Goal: Information Seeking & Learning: Learn about a topic

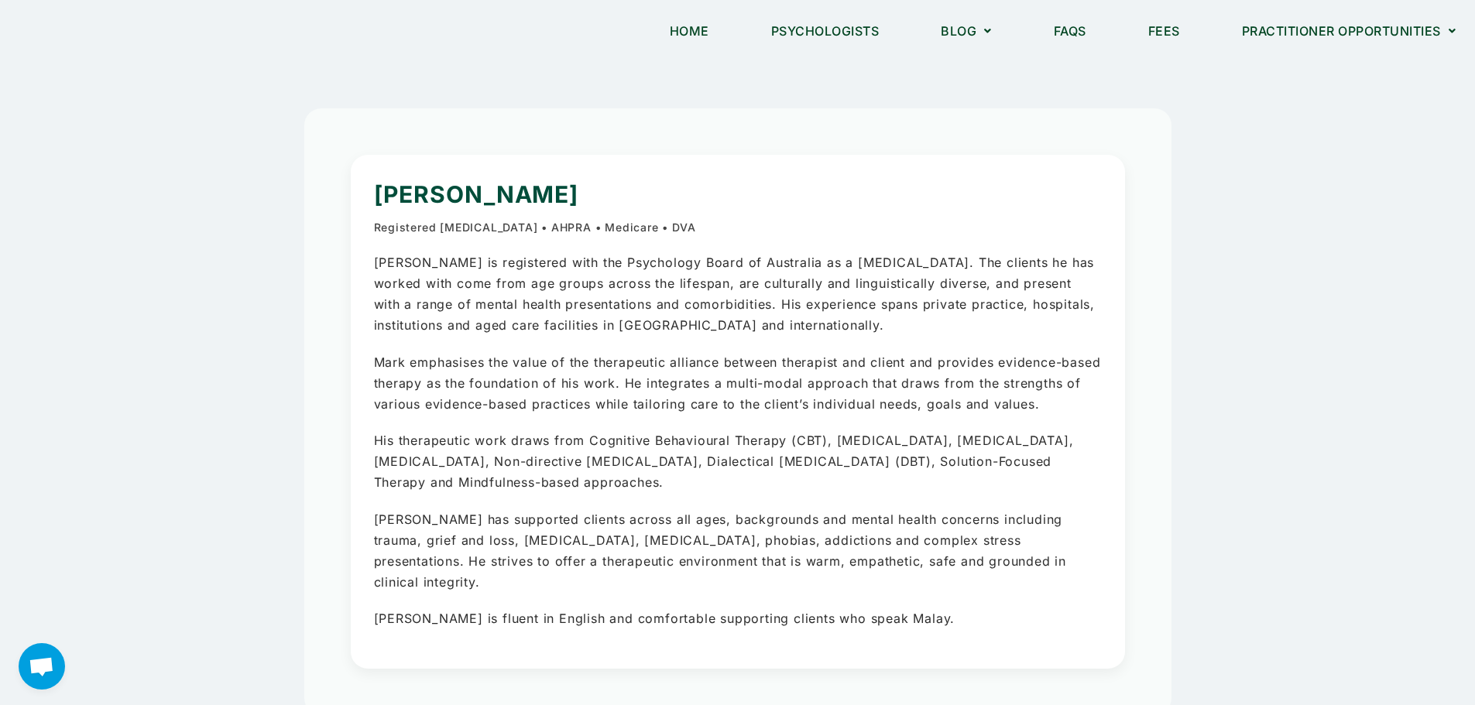
click at [1287, 72] on link "[MEDICAL_DATA] Jobs" at bounding box center [1308, 73] width 170 height 48
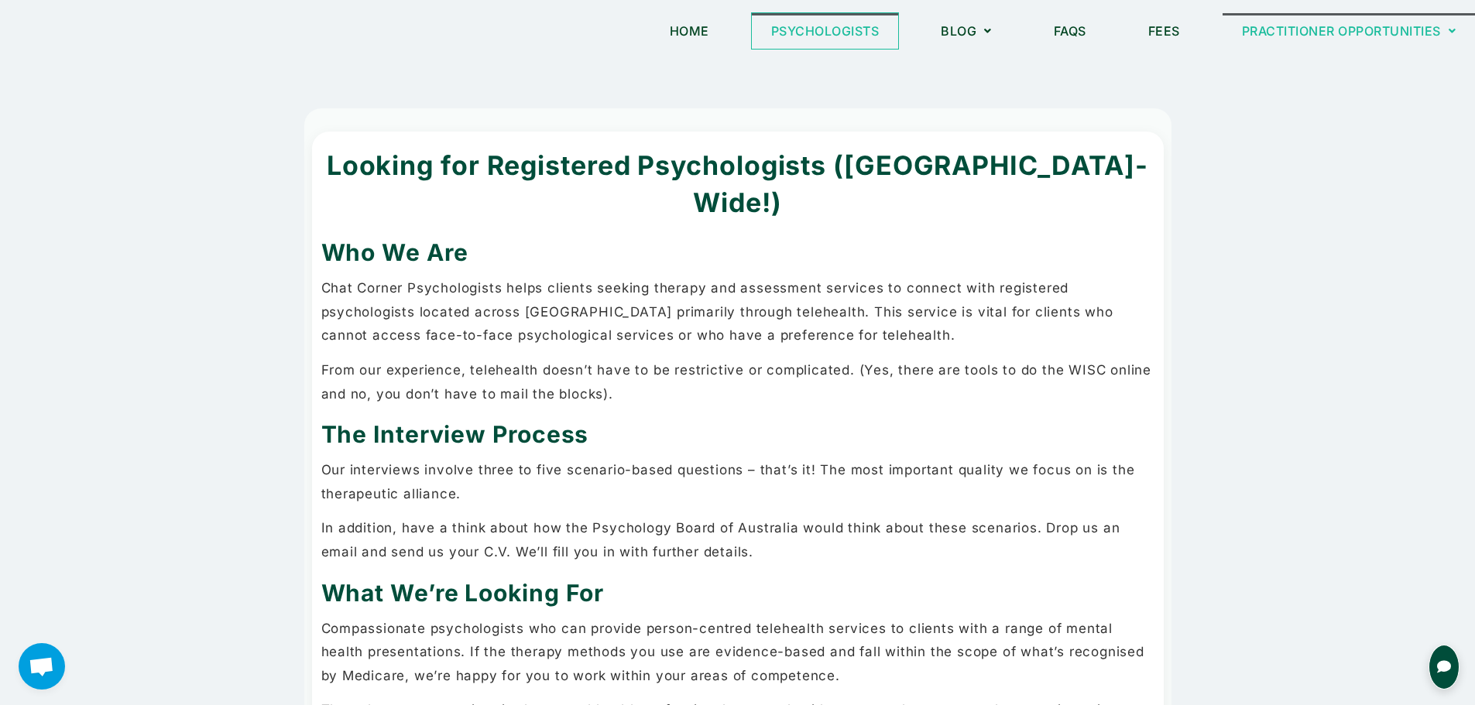
click at [811, 33] on link "Psychologists" at bounding box center [825, 31] width 147 height 36
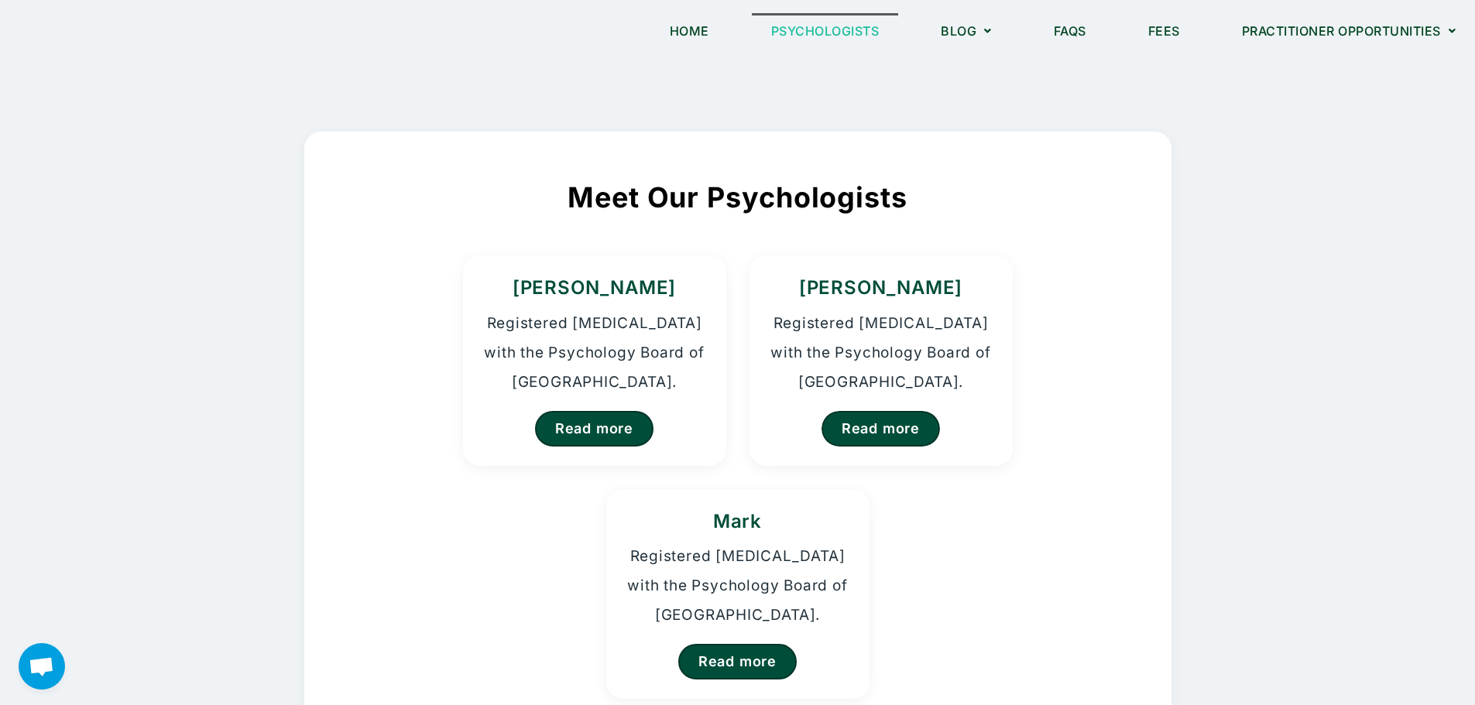
click at [894, 423] on link "Read more" at bounding box center [881, 429] width 118 height 36
click at [620, 411] on link "Read more" at bounding box center [594, 429] width 118 height 36
click at [592, 427] on link "Read more" at bounding box center [594, 429] width 118 height 36
click at [669, 26] on link "Home" at bounding box center [689, 31] width 78 height 36
